Goal: Information Seeking & Learning: Learn about a topic

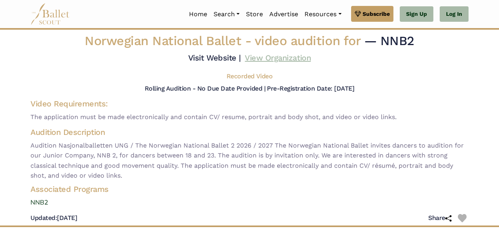
click at [267, 61] on link "View Organization" at bounding box center [278, 57] width 66 height 9
click at [210, 61] on link "Visit Website |" at bounding box center [214, 57] width 53 height 9
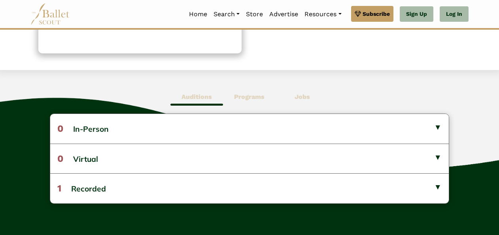
scroll to position [176, 0]
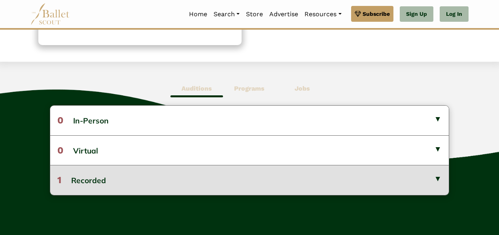
click at [249, 177] on button "1 Recorded" at bounding box center [249, 180] width 399 height 30
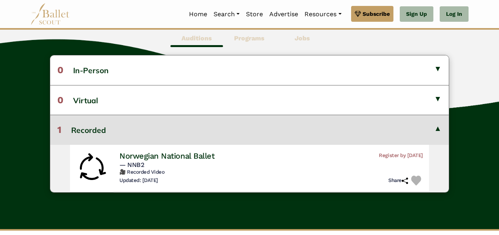
scroll to position [245, 0]
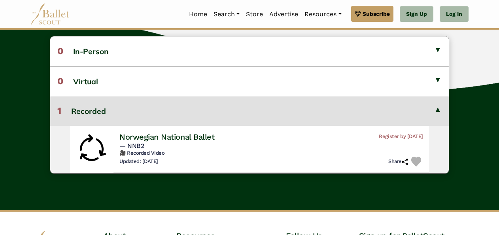
click at [258, 110] on button "1 Recorded" at bounding box center [249, 111] width 399 height 30
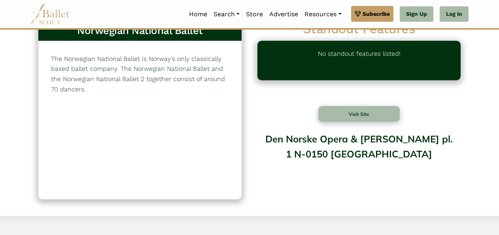
scroll to position [0, 0]
